Goal: Transaction & Acquisition: Subscribe to service/newsletter

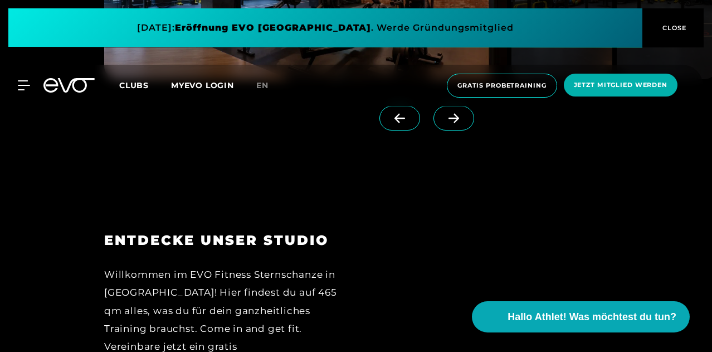
scroll to position [1059, 0]
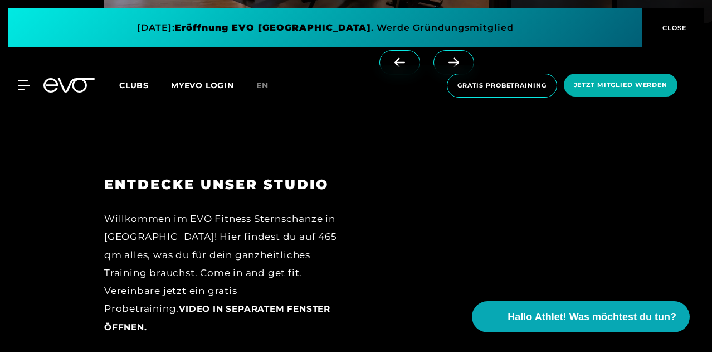
click at [282, 87] on link "en" at bounding box center [269, 85] width 26 height 13
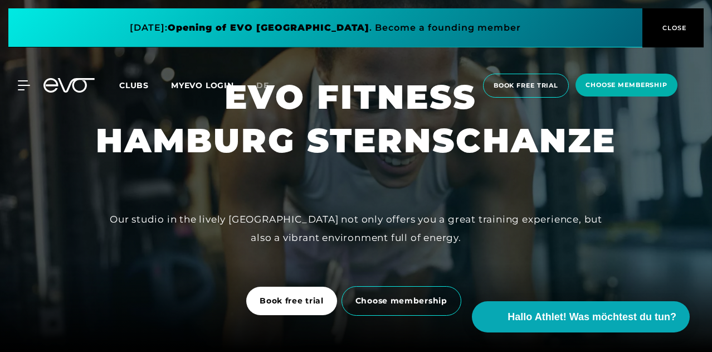
click at [282, 90] on link "de" at bounding box center [269, 85] width 26 height 13
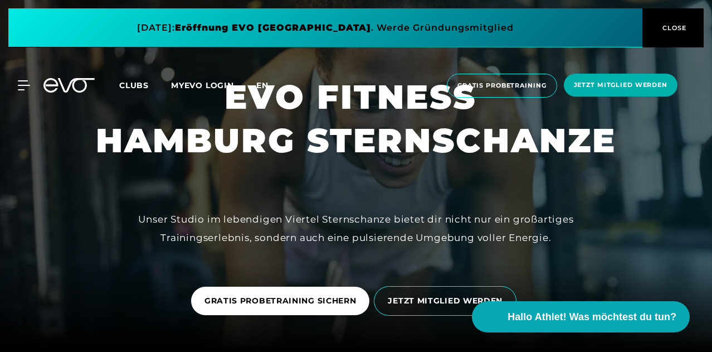
click at [269, 82] on span "en" at bounding box center [262, 85] width 12 height 10
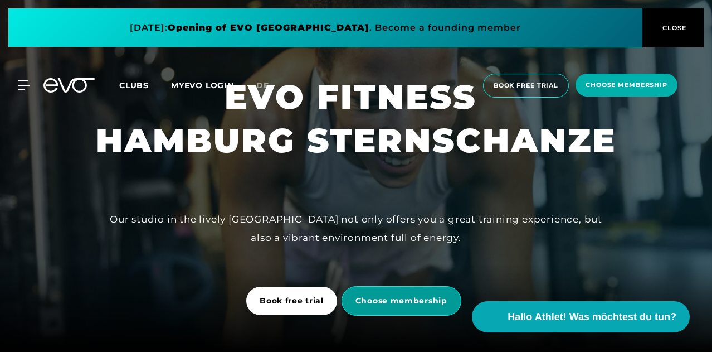
click at [380, 289] on span "Choose membership" at bounding box center [402, 301] width 120 height 30
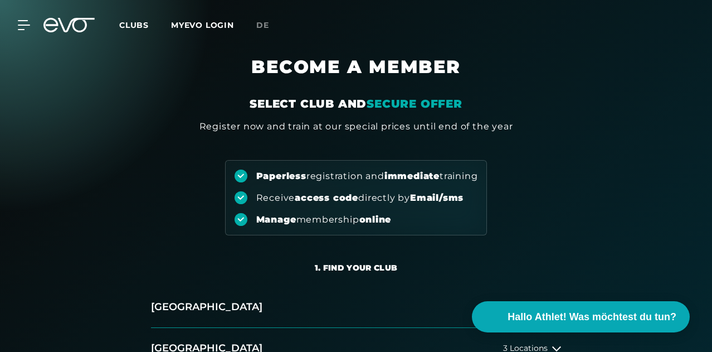
scroll to position [111, 0]
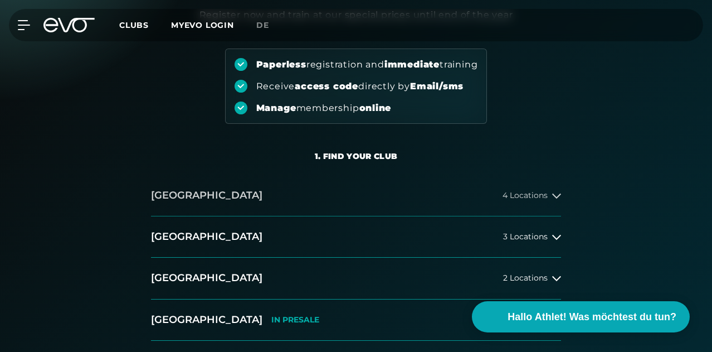
click at [503, 216] on button "Hamburg 4 Locations" at bounding box center [356, 195] width 410 height 41
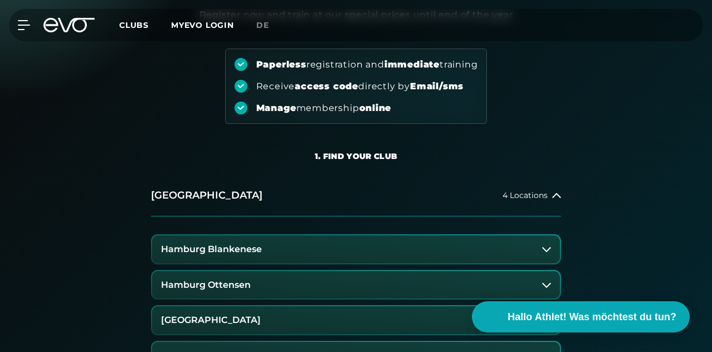
scroll to position [223, 0]
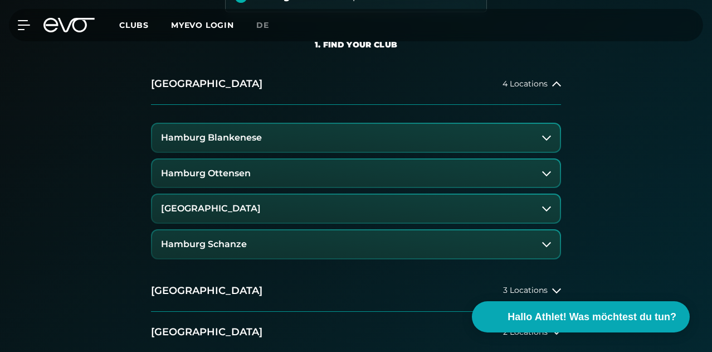
click at [438, 258] on button "Hamburg Schanze" at bounding box center [356, 244] width 408 height 28
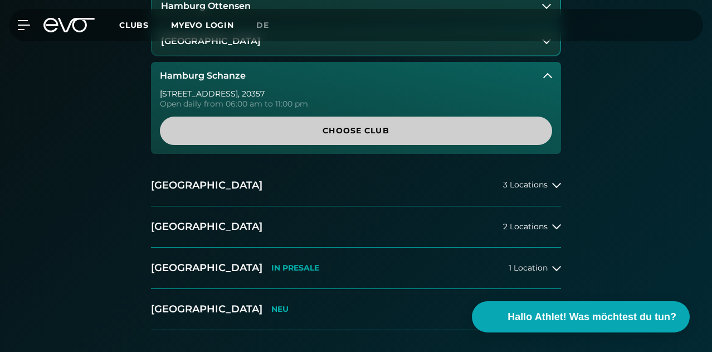
click at [377, 145] on span "Choose Club" at bounding box center [356, 130] width 392 height 28
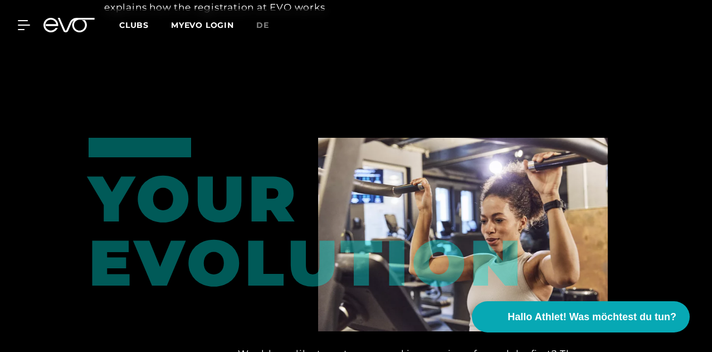
scroll to position [1695, 0]
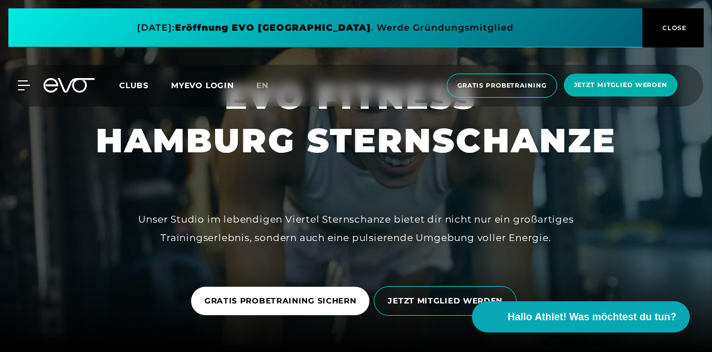
scroll to position [56, 0]
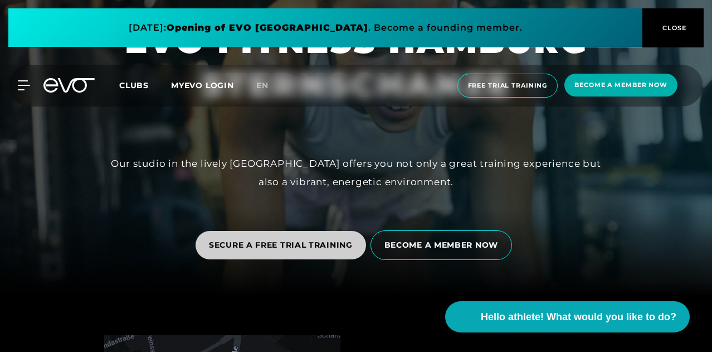
click at [329, 243] on font "SECURE A FREE TRIAL TRAINING" at bounding box center [281, 245] width 144 height 10
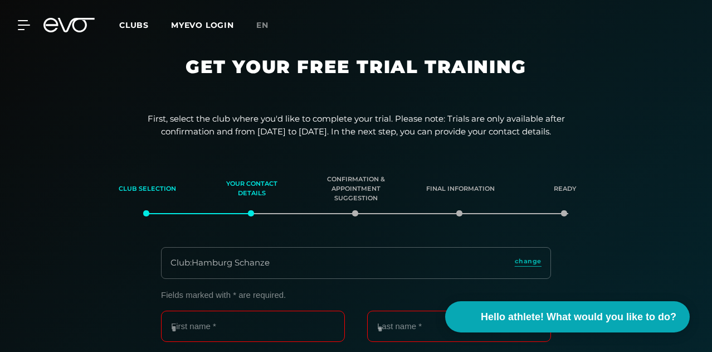
click at [149, 26] on font "Clubs" at bounding box center [134, 25] width 30 height 10
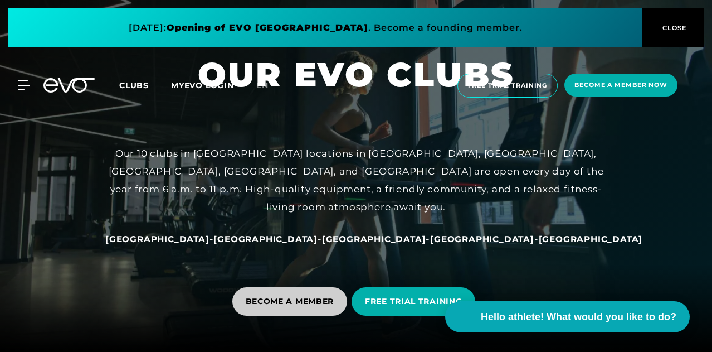
click at [299, 301] on font "BECOME A MEMBER" at bounding box center [290, 301] width 89 height 10
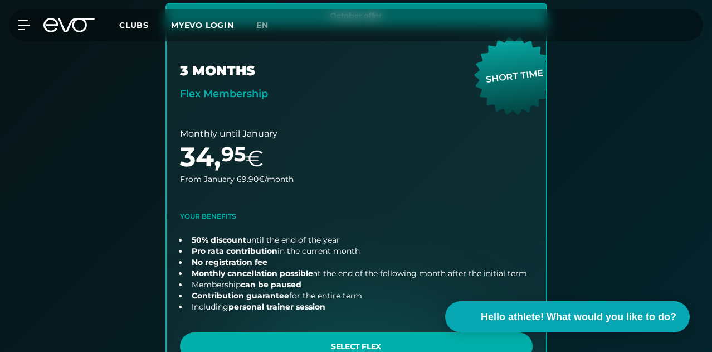
scroll to position [514, 0]
